Goal: Information Seeking & Learning: Learn about a topic

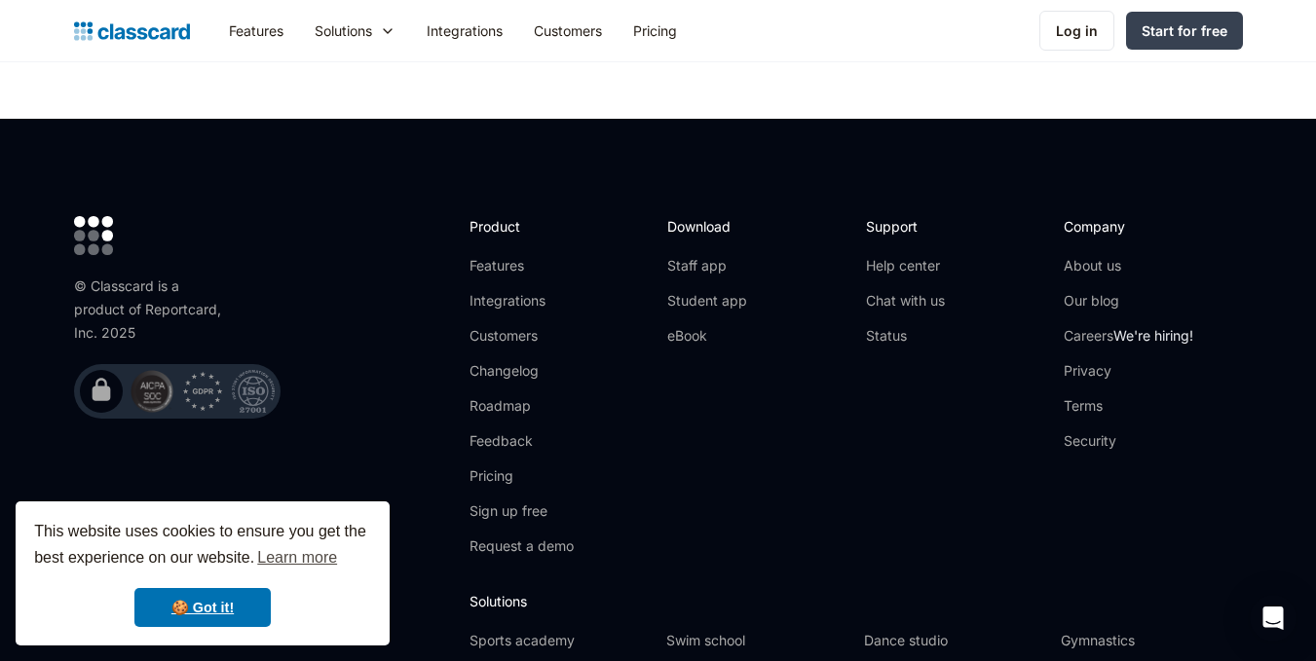
scroll to position [6362, 0]
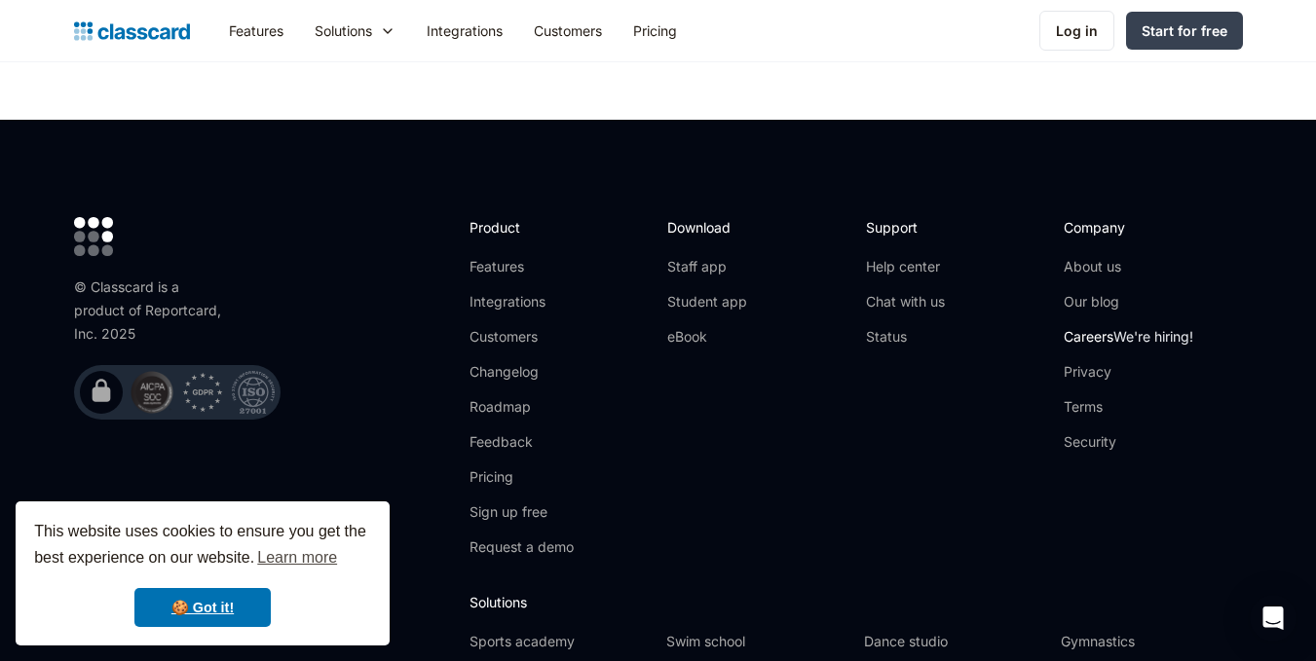
click at [1097, 327] on link "Careers We're hiring!" at bounding box center [1129, 336] width 130 height 19
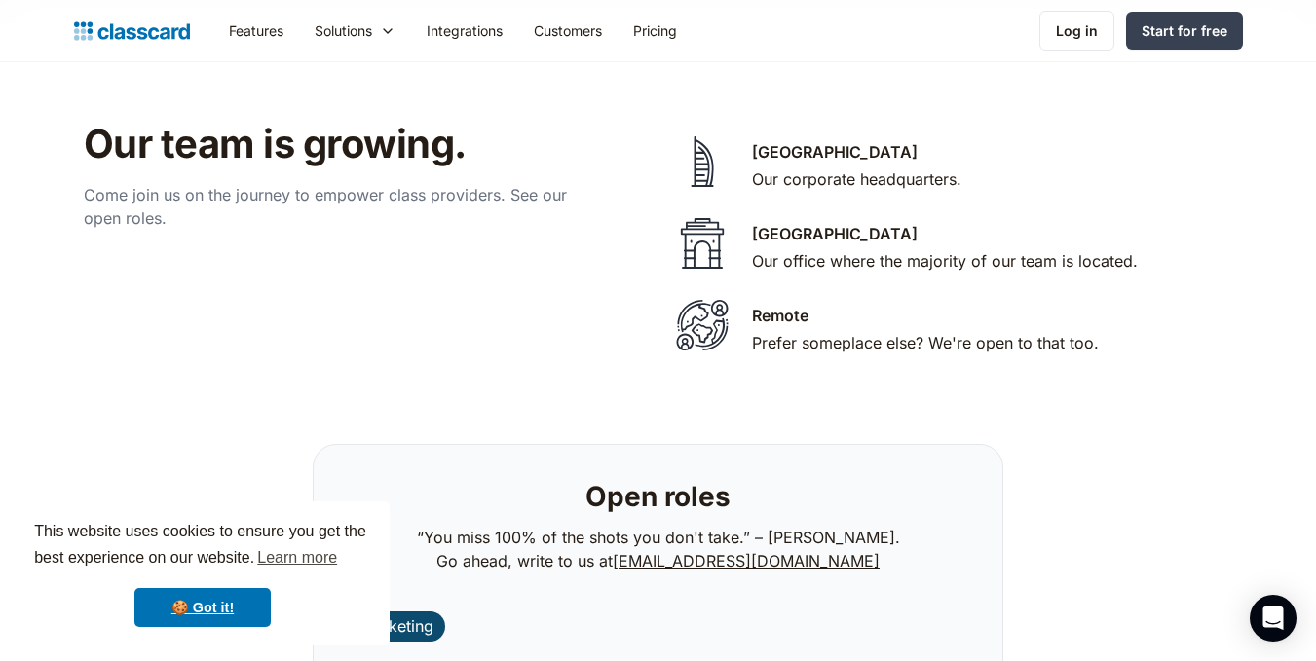
click at [702, 296] on img at bounding box center [702, 325] width 68 height 58
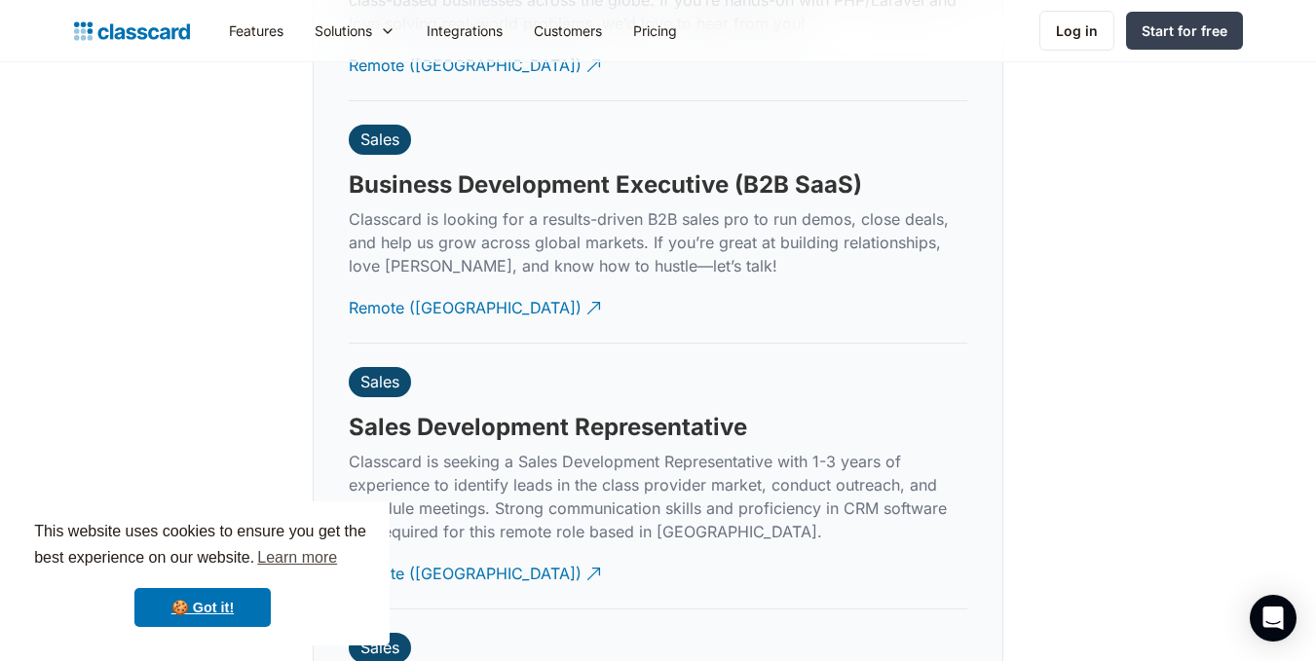
scroll to position [5043, 0]
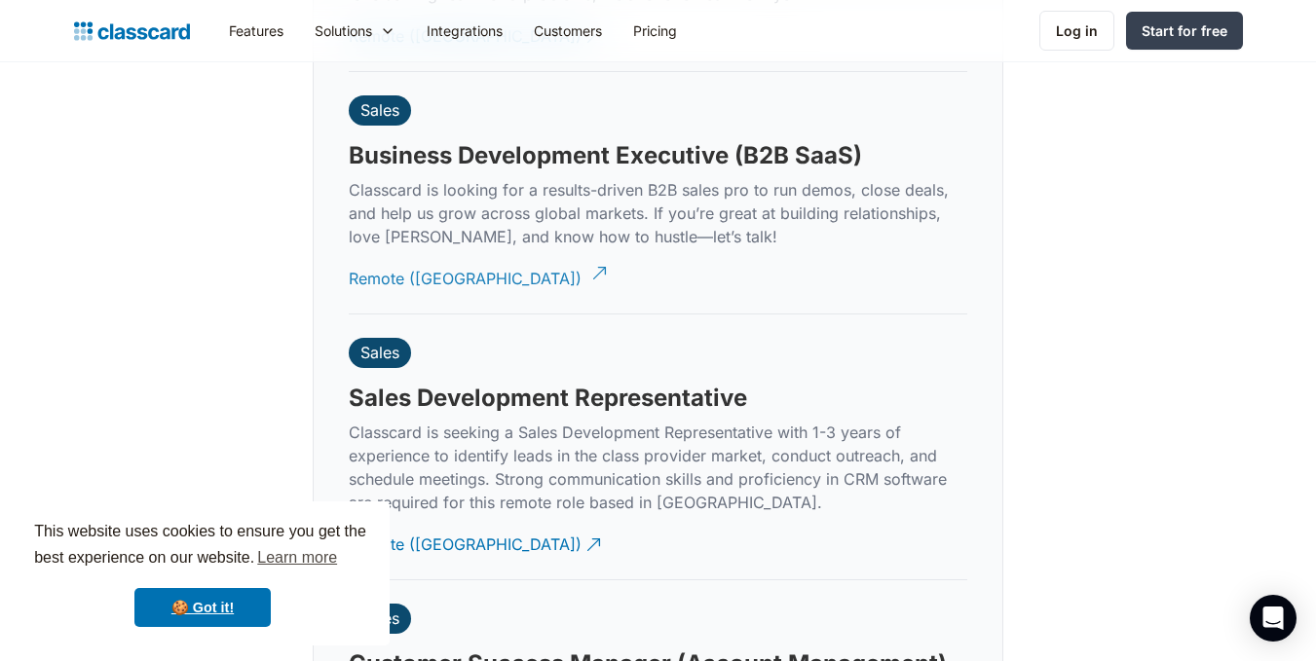
click at [390, 252] on div "Remote (India)" at bounding box center [465, 271] width 233 height 38
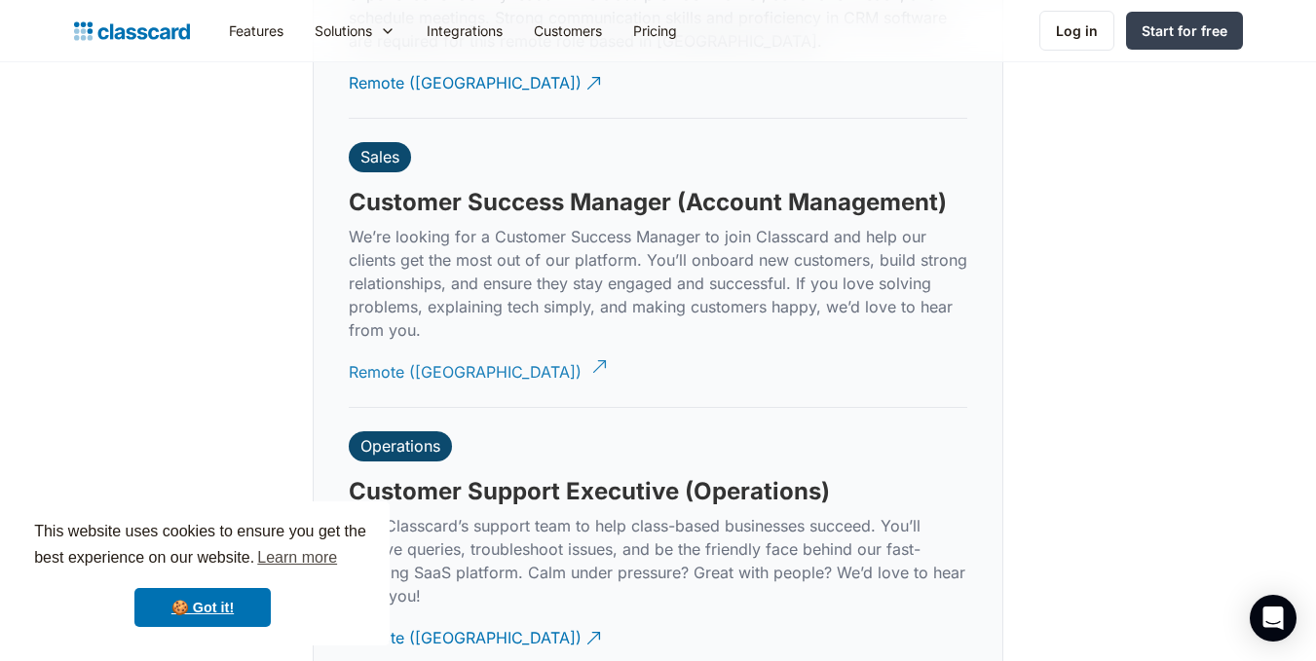
scroll to position [5490, 0]
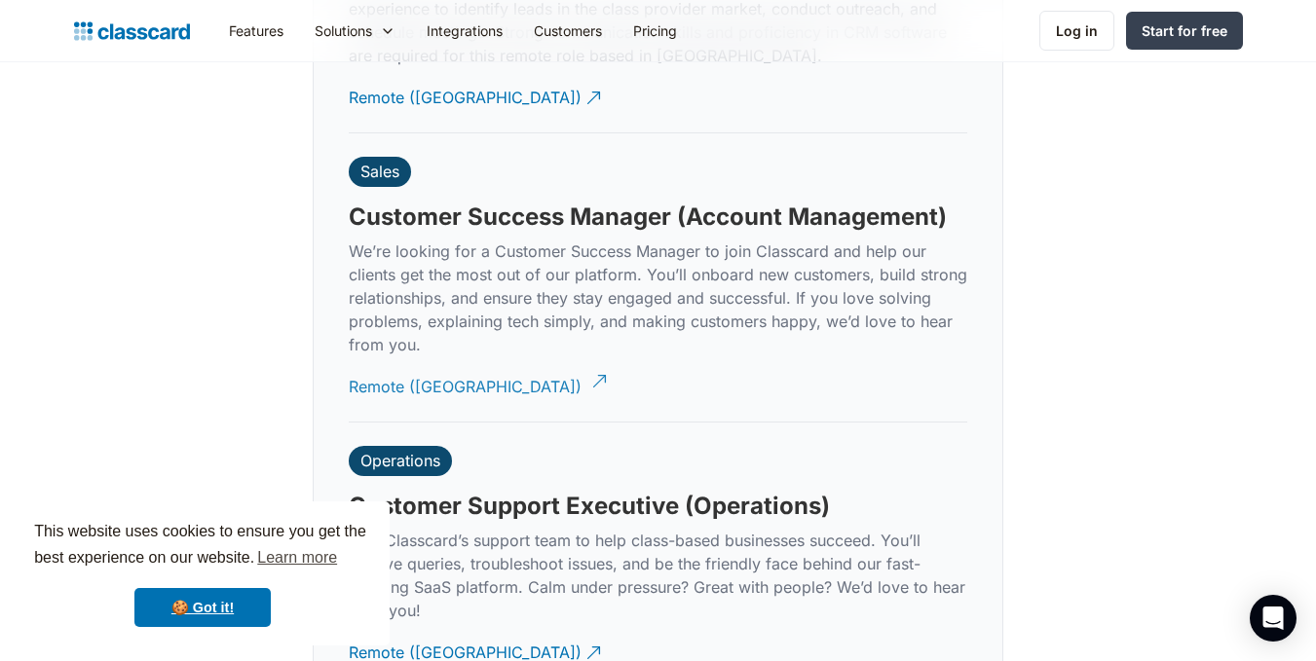
click at [430, 360] on div "Remote (India)" at bounding box center [465, 379] width 233 height 38
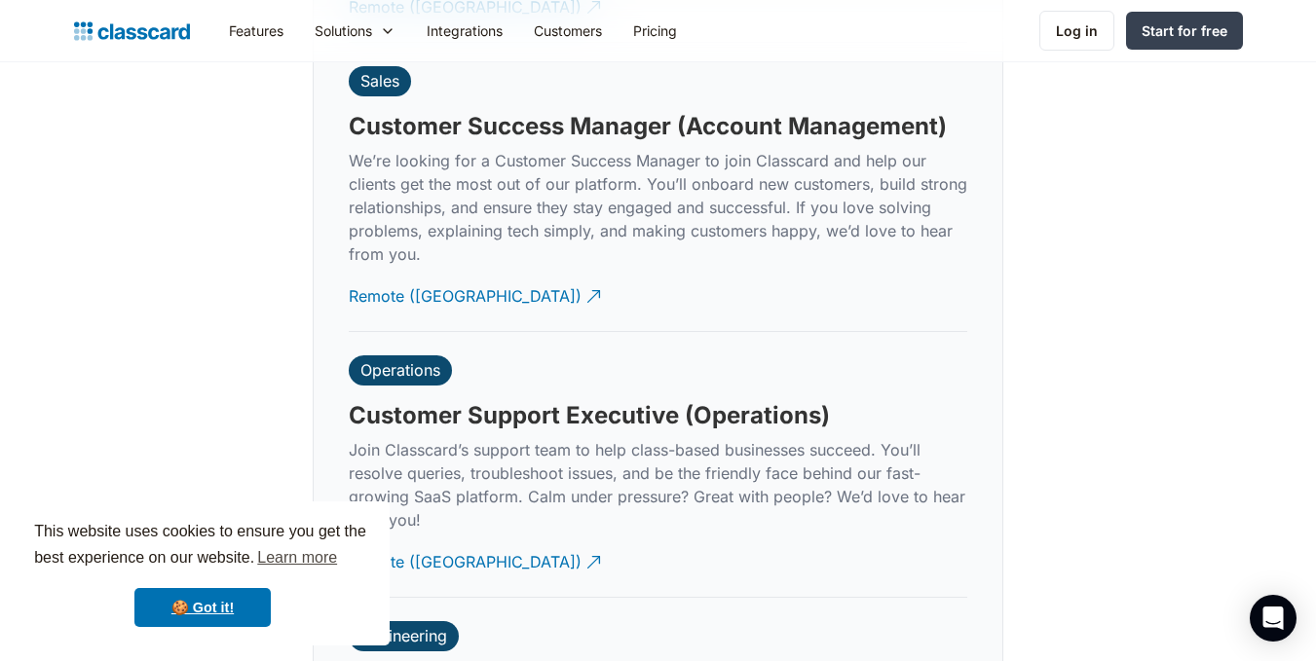
scroll to position [5627, 0]
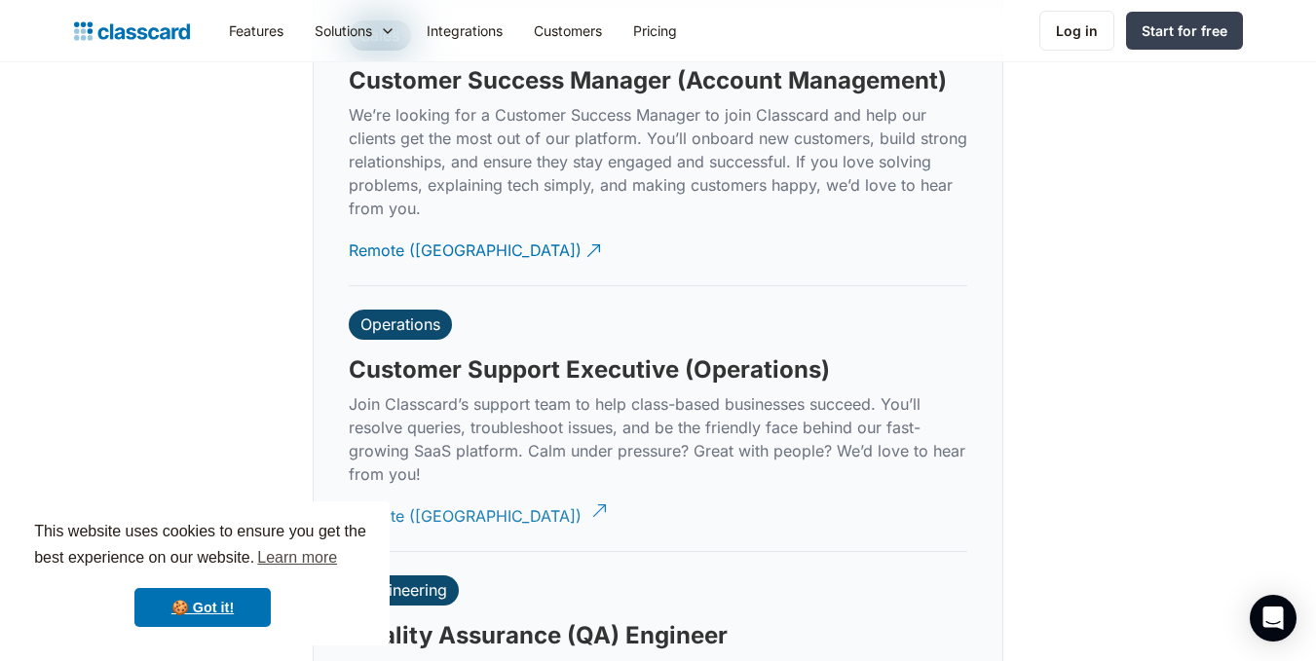
click at [444, 495] on div "Remote (India)" at bounding box center [465, 509] width 233 height 38
